Goal: Use online tool/utility: Utilize a website feature to perform a specific function

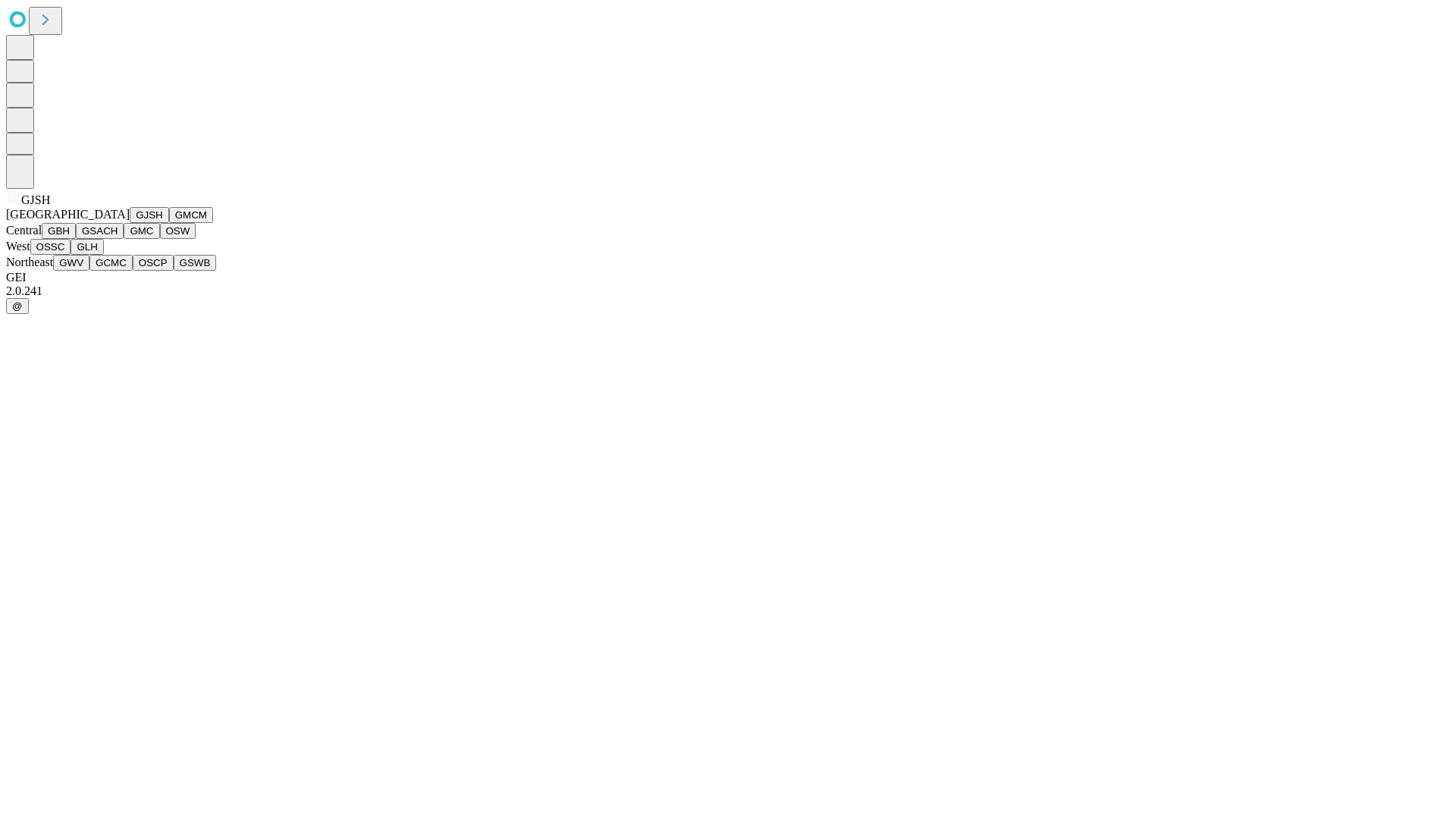
click at [129, 223] on button "GJSH" at bounding box center [149, 215] width 40 height 16
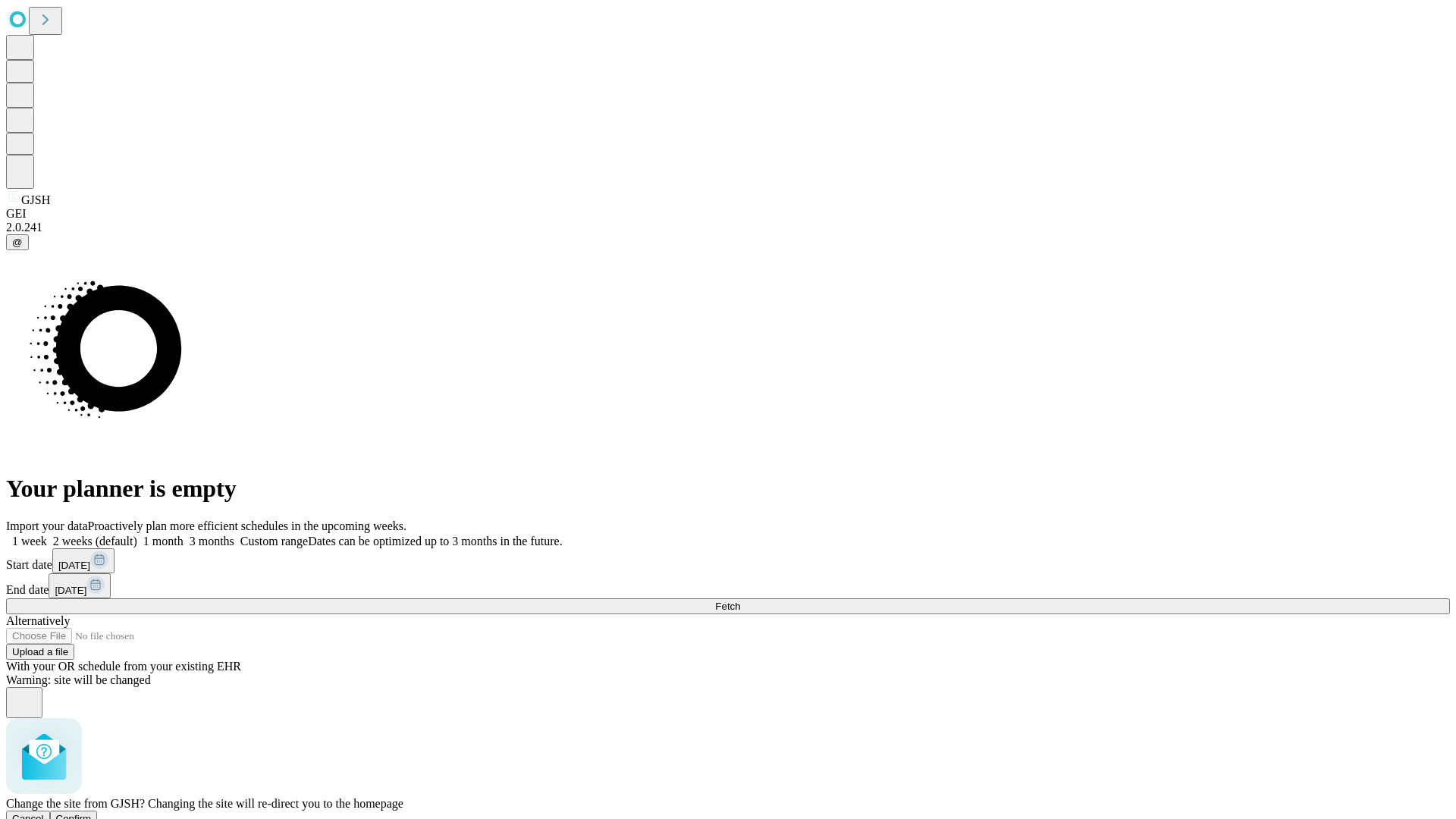
click at [92, 813] on span "Confirm" at bounding box center [74, 819] width 36 height 11
click at [183, 535] on label "1 month" at bounding box center [160, 541] width 46 height 13
click at [740, 601] on span "Fetch" at bounding box center [728, 606] width 25 height 11
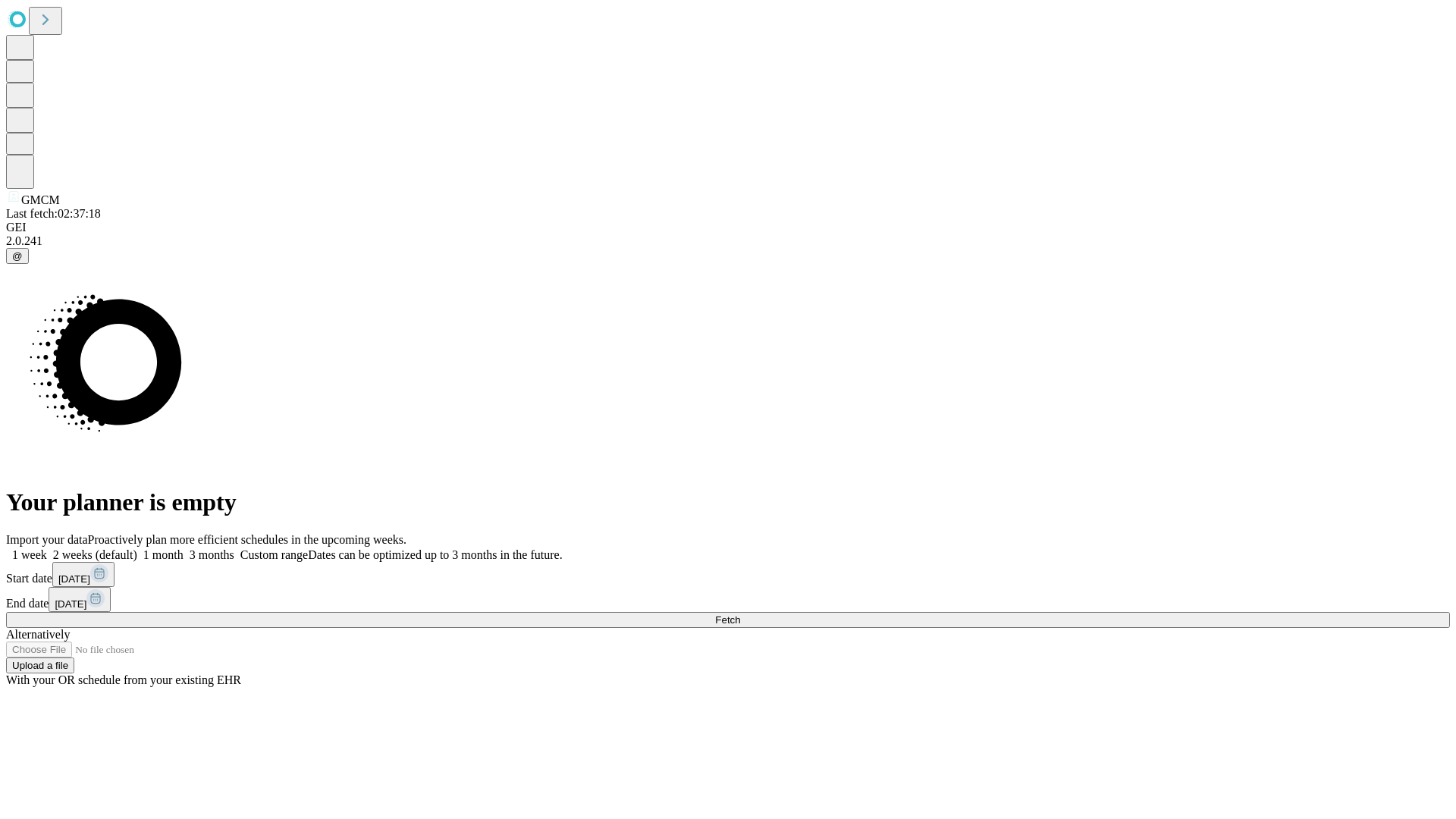
click at [183, 548] on label "1 month" at bounding box center [160, 555] width 46 height 13
click at [740, 614] on span "Fetch" at bounding box center [728, 620] width 25 height 11
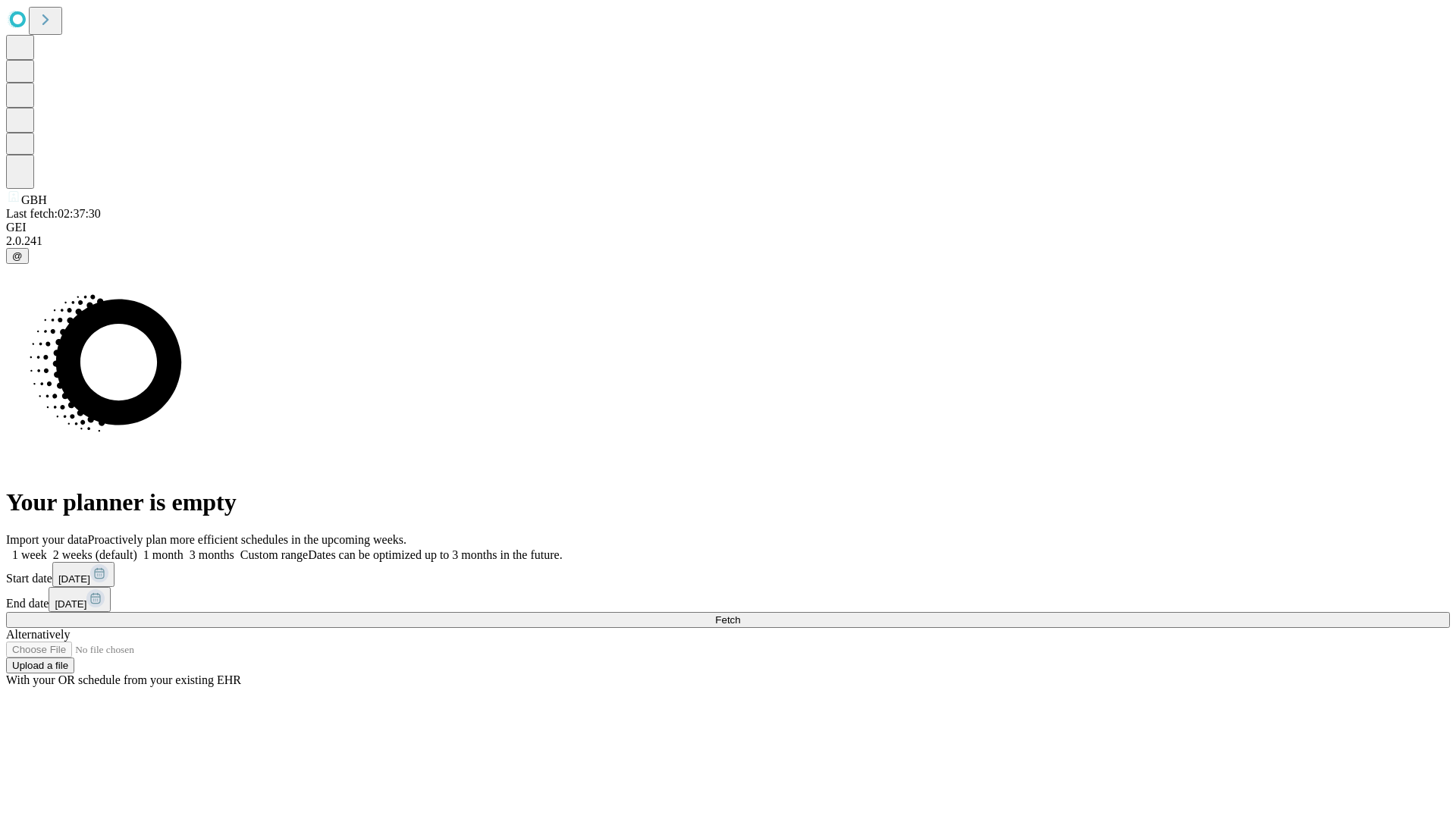
click at [183, 548] on label "1 month" at bounding box center [160, 555] width 46 height 13
click at [740, 614] on span "Fetch" at bounding box center [728, 620] width 25 height 11
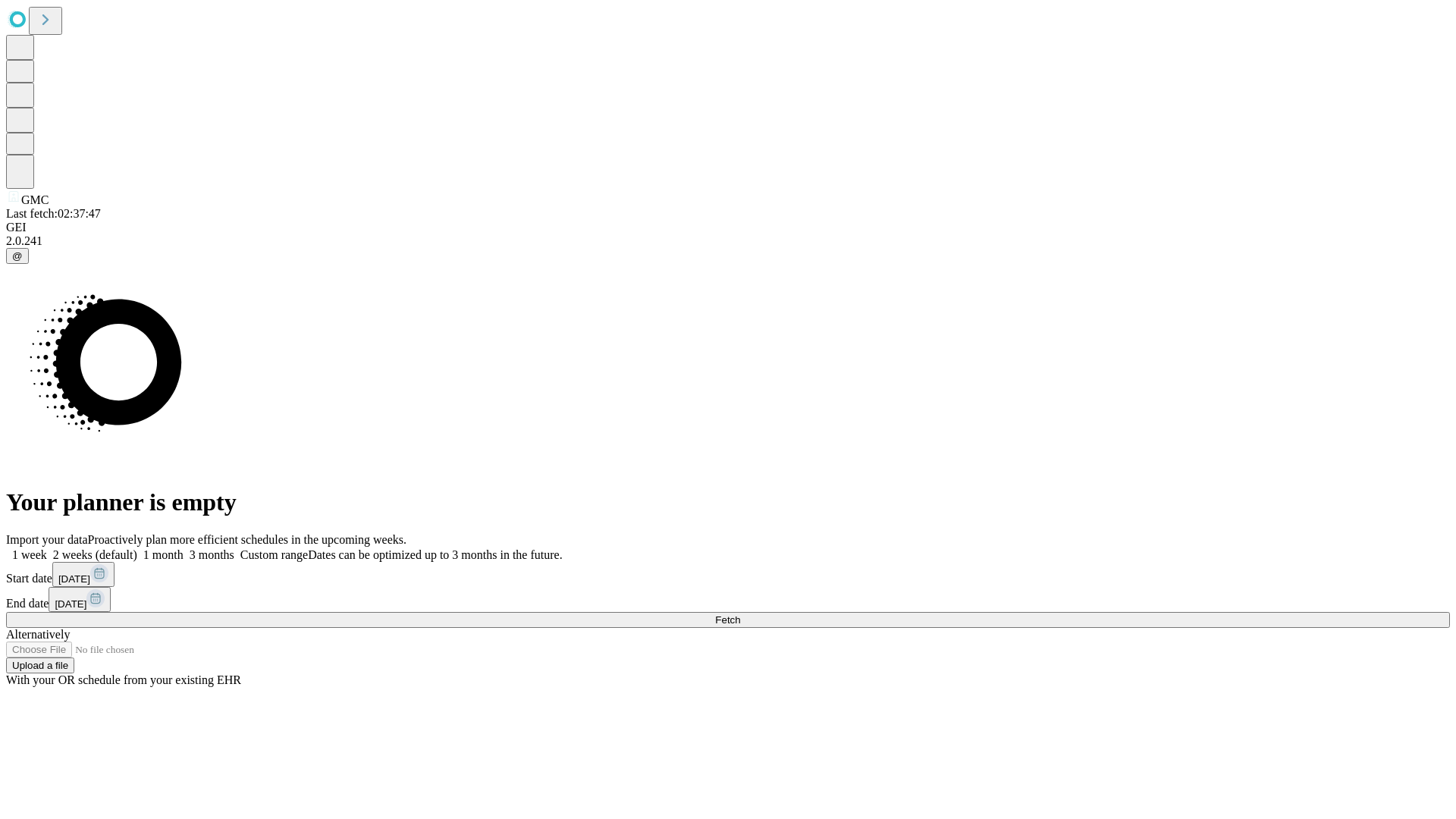
click at [183, 548] on label "1 month" at bounding box center [160, 555] width 46 height 13
click at [740, 614] on span "Fetch" at bounding box center [728, 620] width 25 height 11
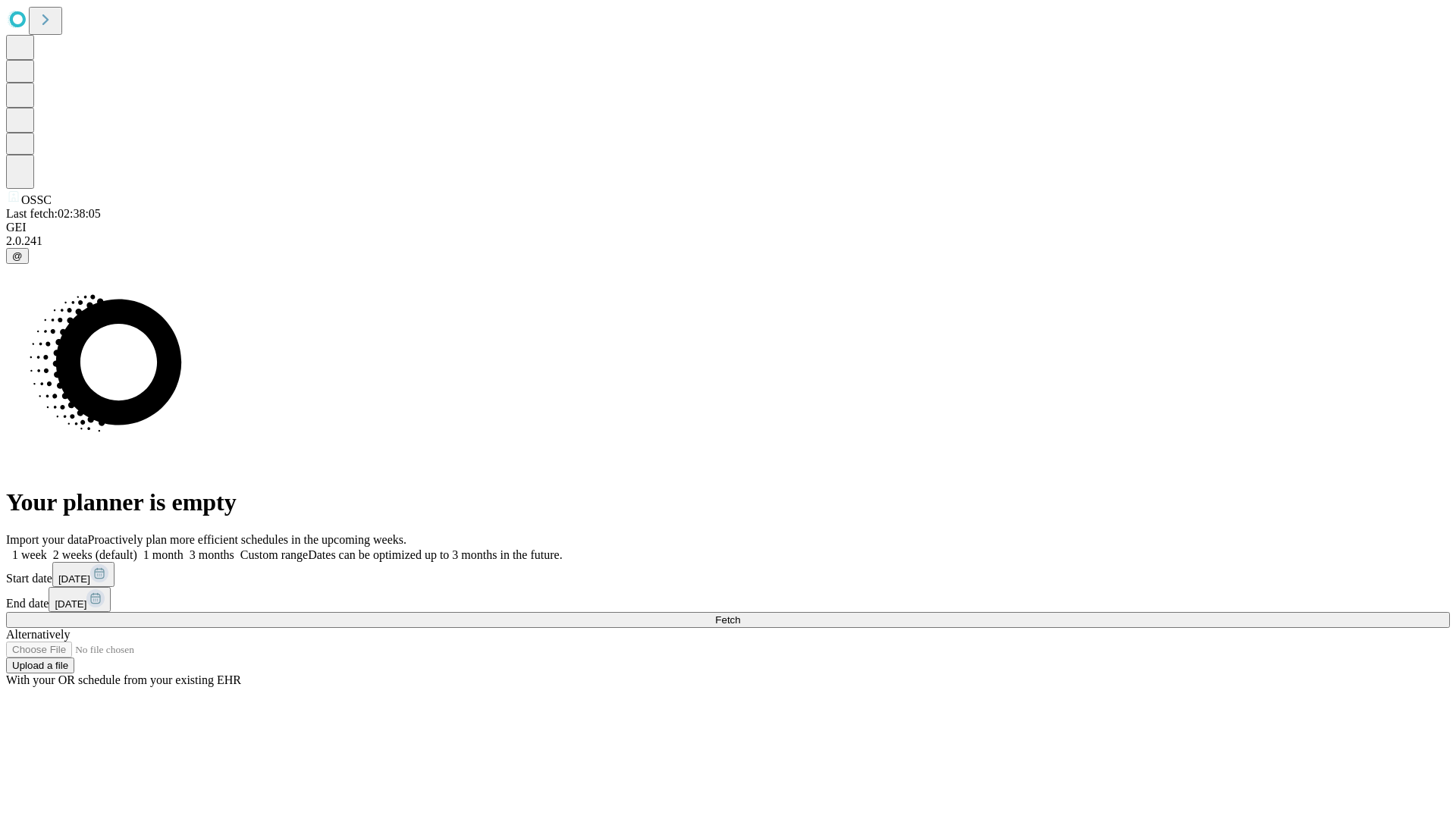
click at [740, 614] on span "Fetch" at bounding box center [728, 620] width 25 height 11
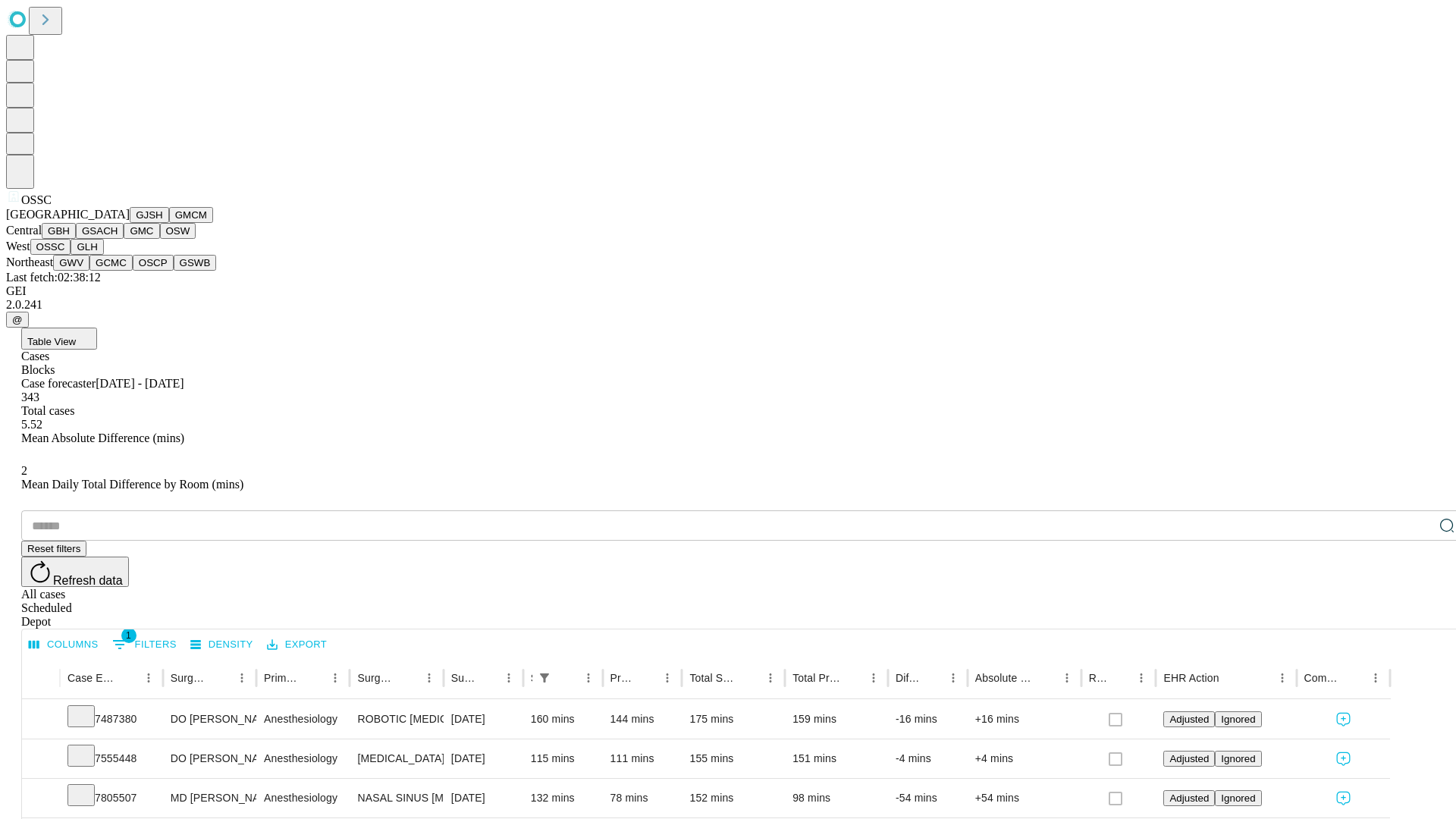
click at [103, 255] on button "GLH" at bounding box center [86, 247] width 33 height 16
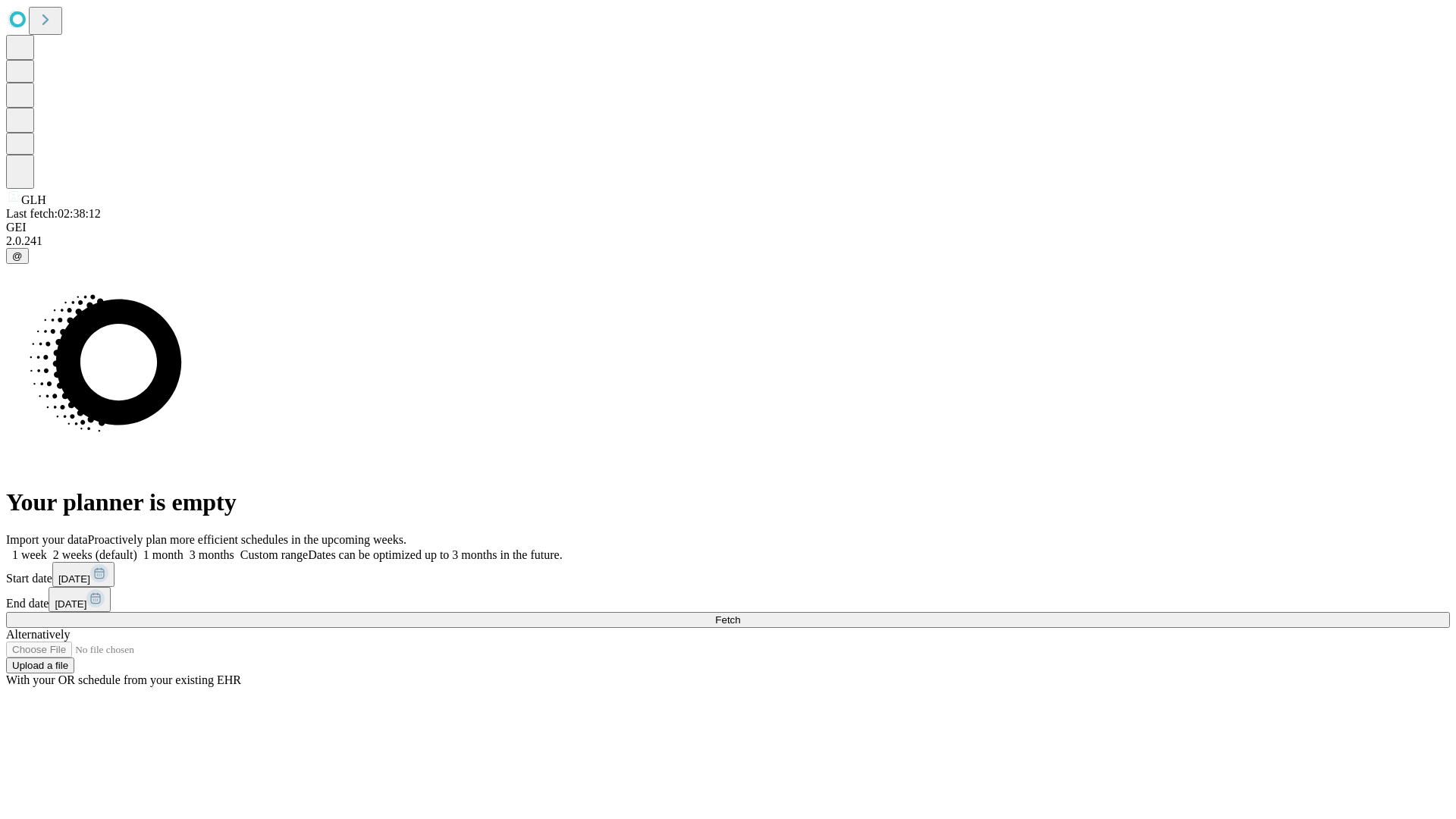
click at [183, 548] on label "1 month" at bounding box center [160, 555] width 46 height 13
click at [740, 614] on span "Fetch" at bounding box center [728, 620] width 25 height 11
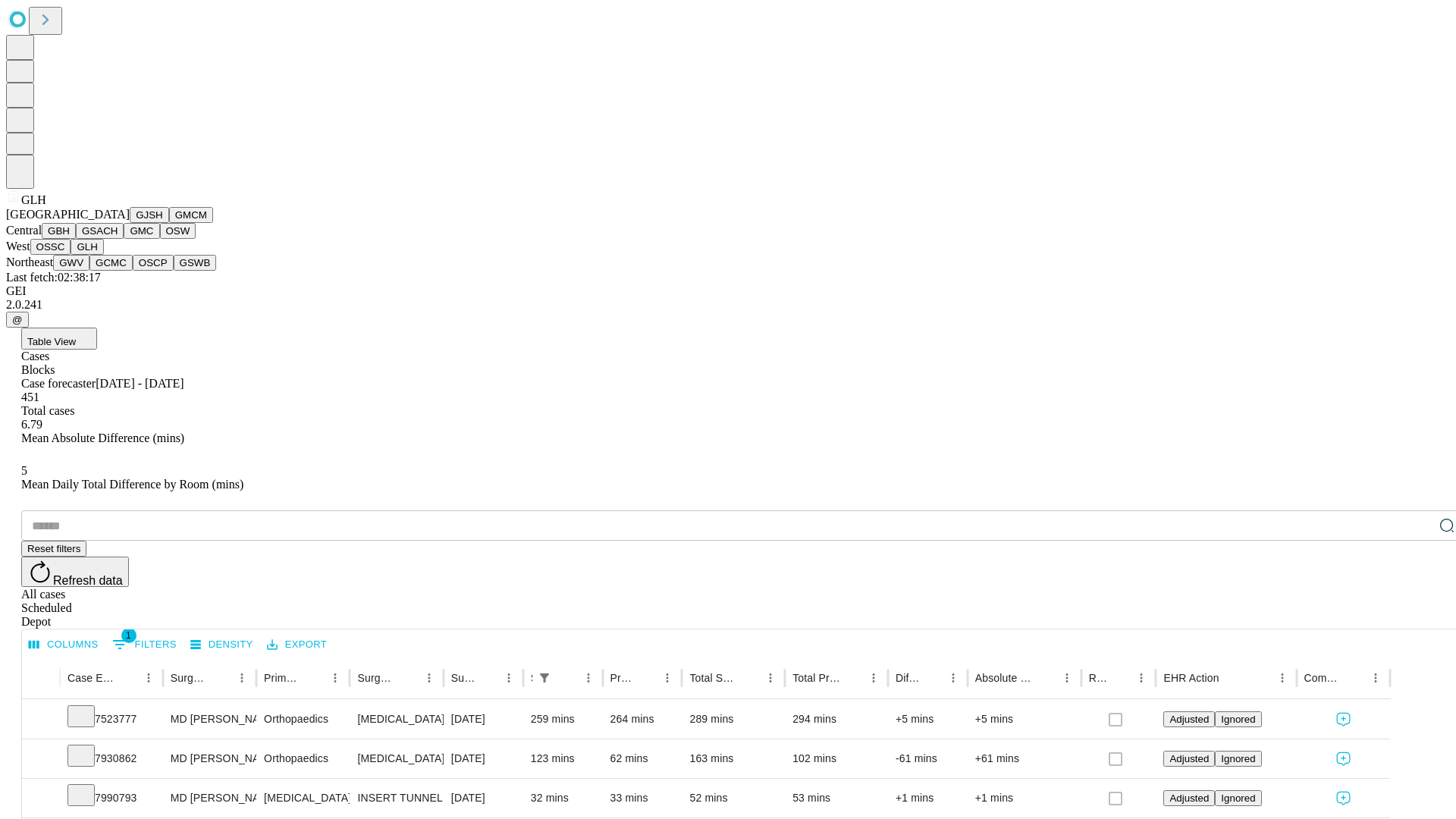
click at [90, 271] on button "GWV" at bounding box center [71, 263] width 36 height 16
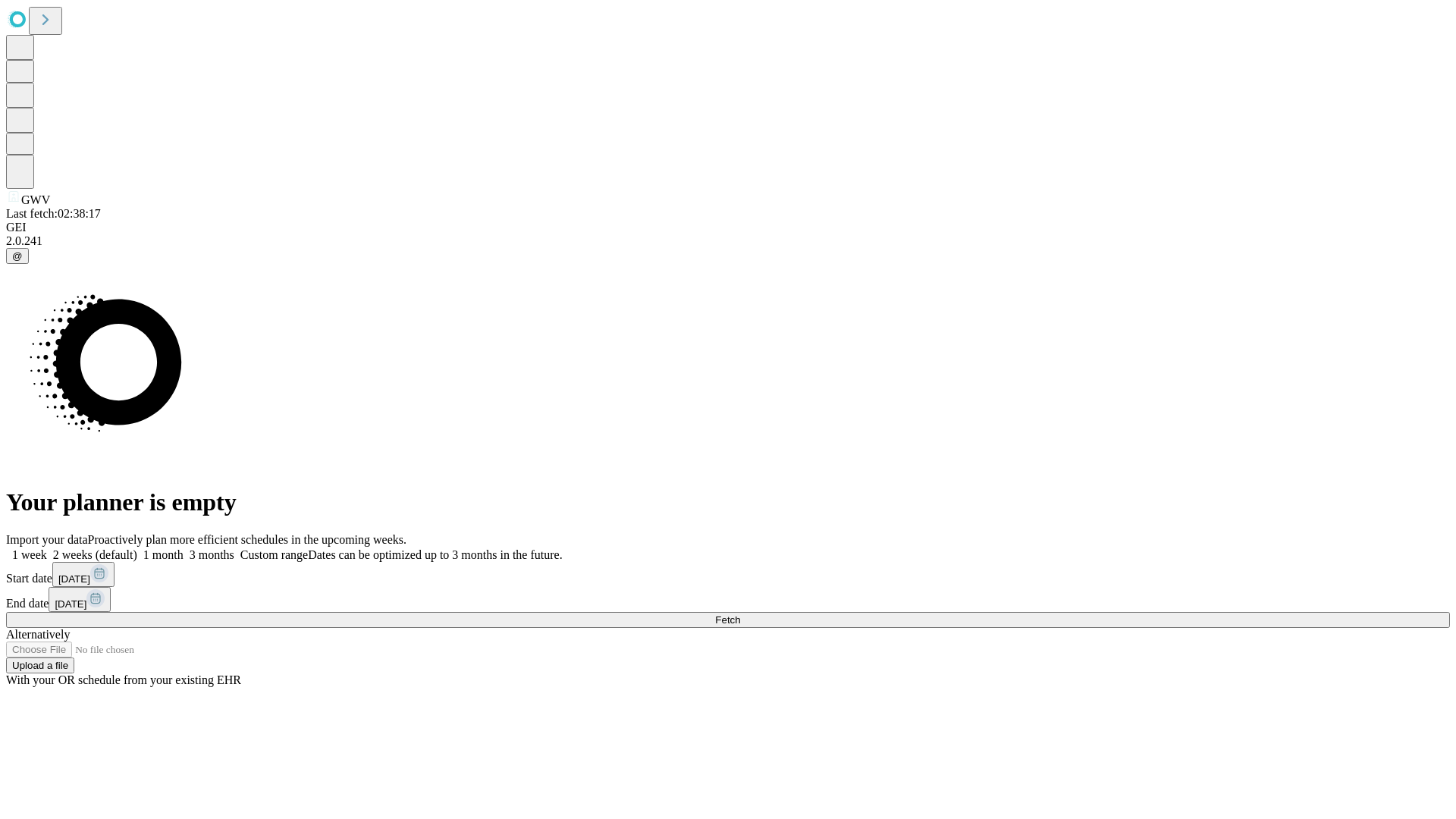
click at [740, 614] on span "Fetch" at bounding box center [728, 620] width 25 height 11
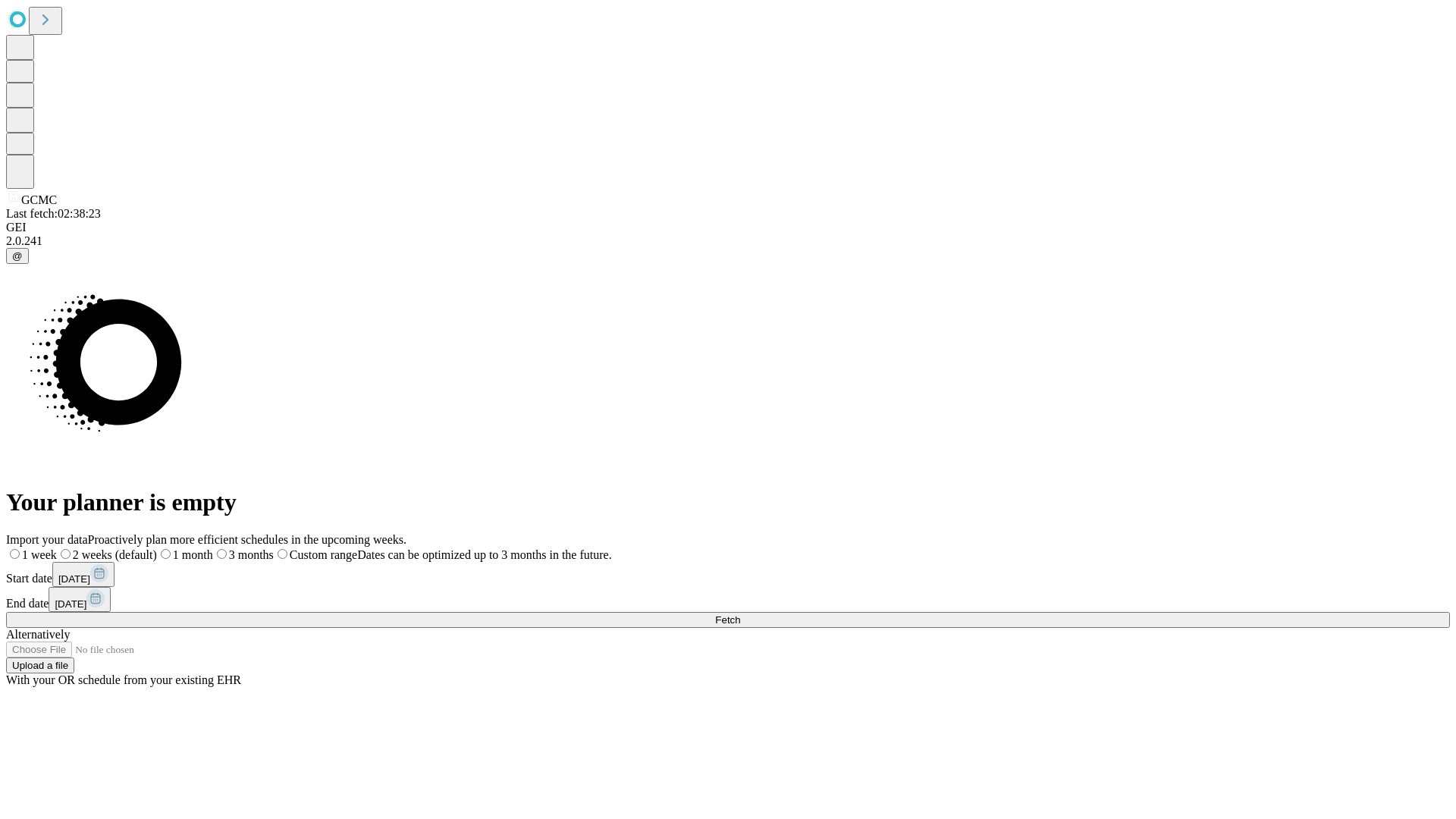
click at [740, 614] on span "Fetch" at bounding box center [728, 620] width 25 height 11
